Goal: Task Accomplishment & Management: Complete application form

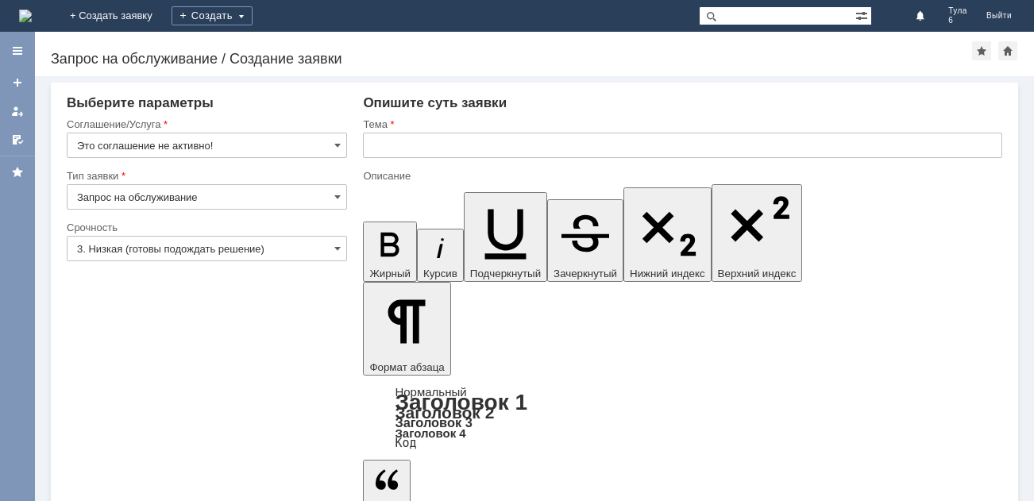
click at [32, 13] on img at bounding box center [25, 16] width 13 height 13
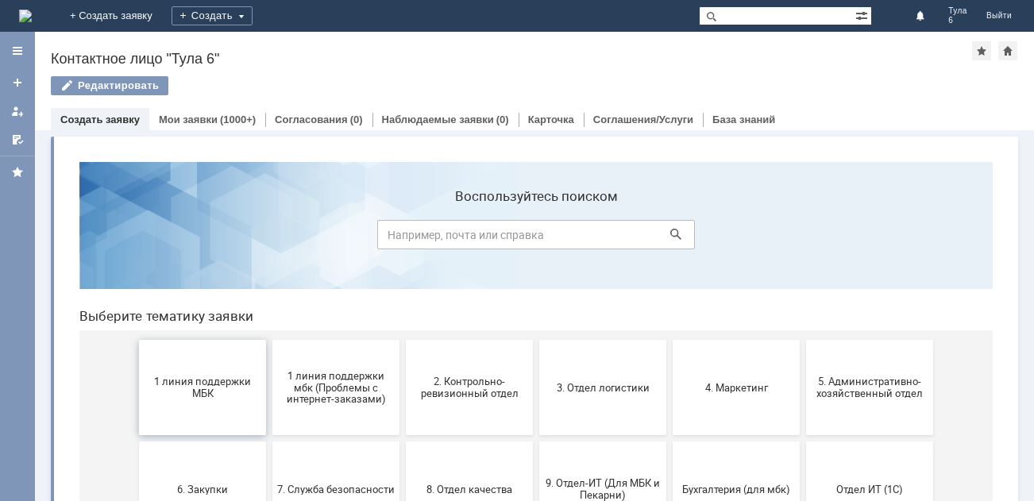
click at [212, 394] on span "1 линия поддержки МБК" at bounding box center [202, 387] width 117 height 24
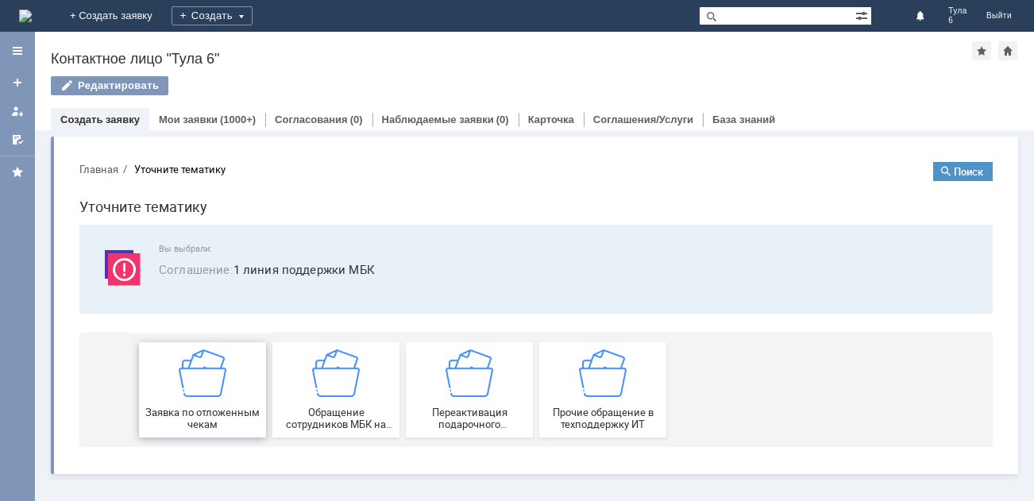
click at [221, 385] on img at bounding box center [203, 373] width 48 height 48
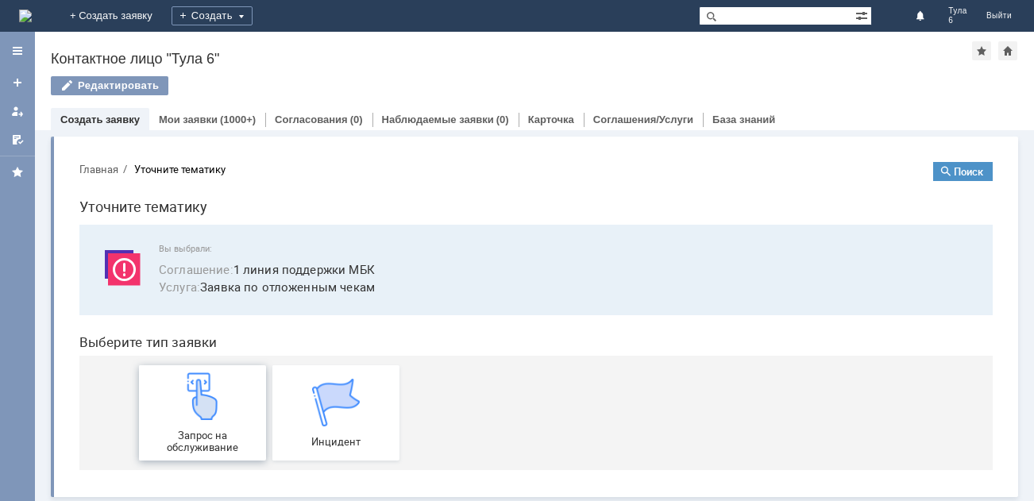
click at [219, 428] on div "Запрос на обслуживание" at bounding box center [202, 412] width 117 height 81
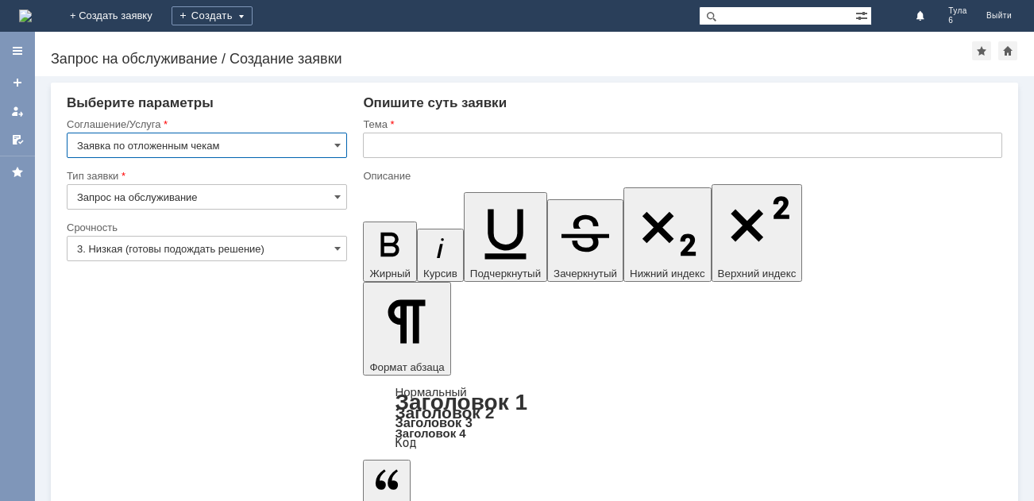
click at [445, 147] on input "text" at bounding box center [682, 145] width 639 height 25
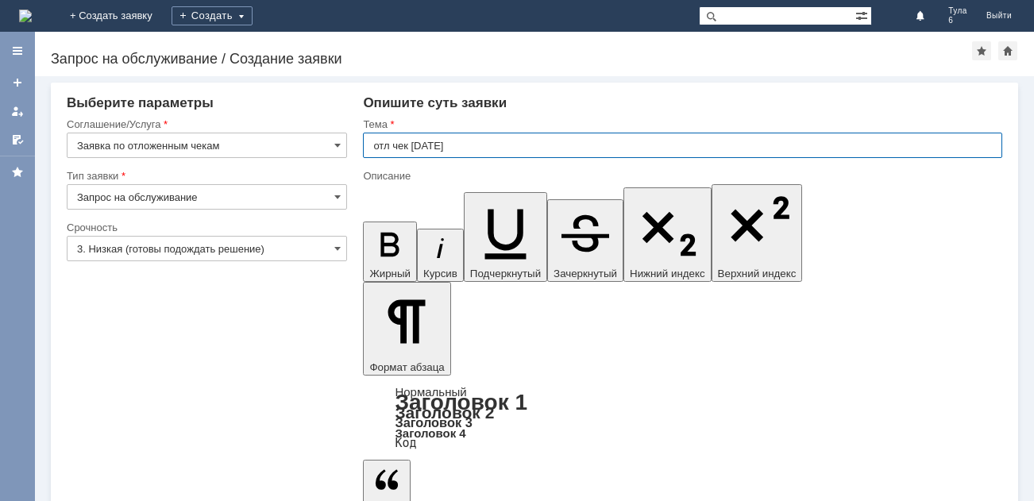
type input "отл чек [DATE]"
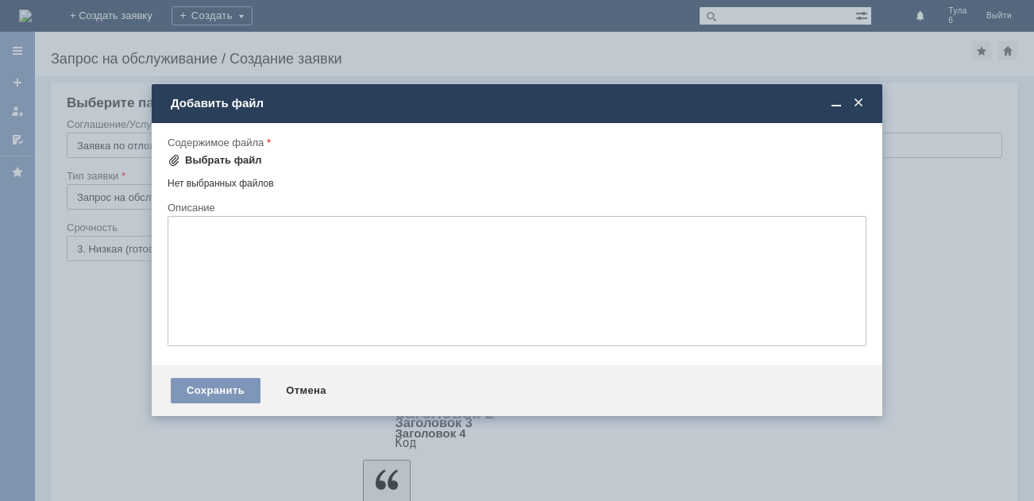
click at [233, 164] on div "Выбрать файл" at bounding box center [223, 160] width 77 height 13
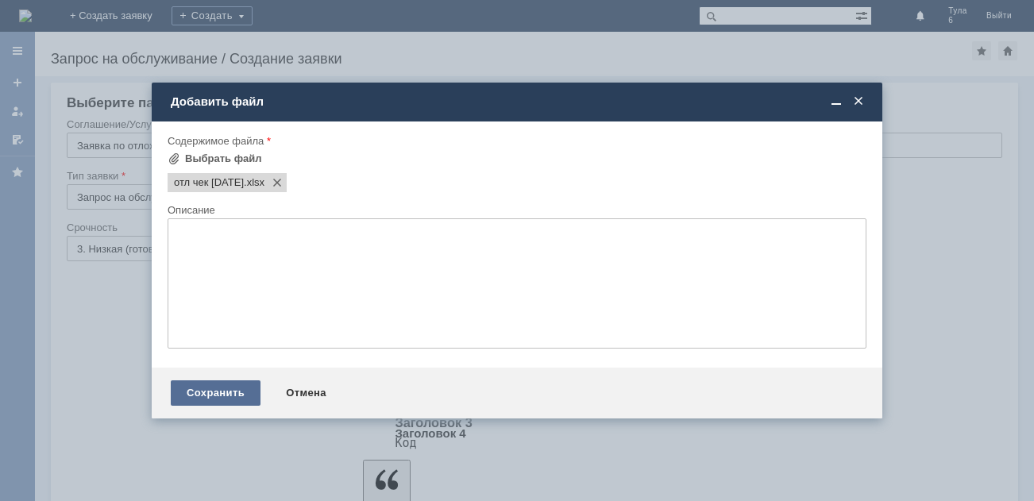
click at [206, 391] on div "Сохранить" at bounding box center [216, 392] width 90 height 25
